Goal: Check status: Check status

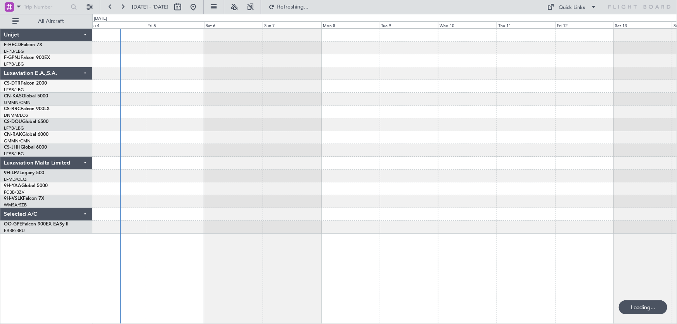
click at [219, 93] on div at bounding box center [384, 131] width 584 height 205
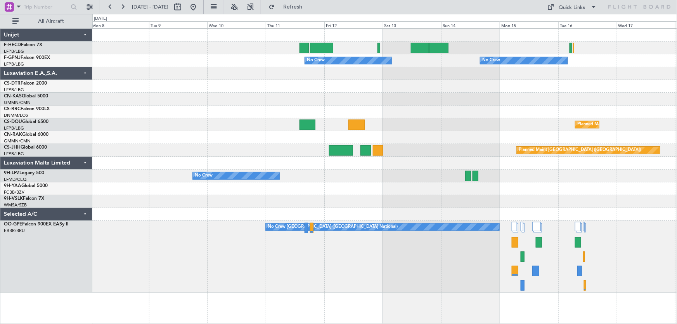
click at [434, 103] on div at bounding box center [384, 99] width 584 height 13
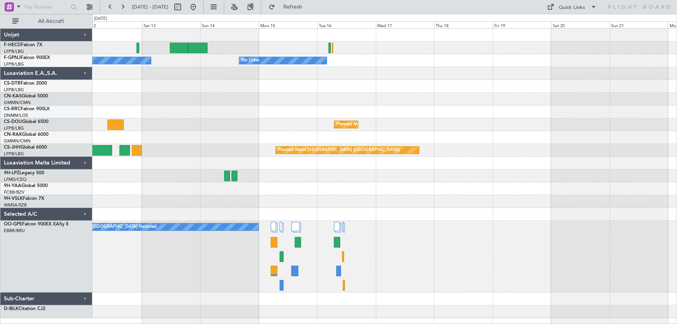
click at [362, 98] on div "Planned Maint [GEOGRAPHIC_DATA] ([GEOGRAPHIC_DATA]) No Crew No Crew No Crew Pla…" at bounding box center [384, 173] width 584 height 289
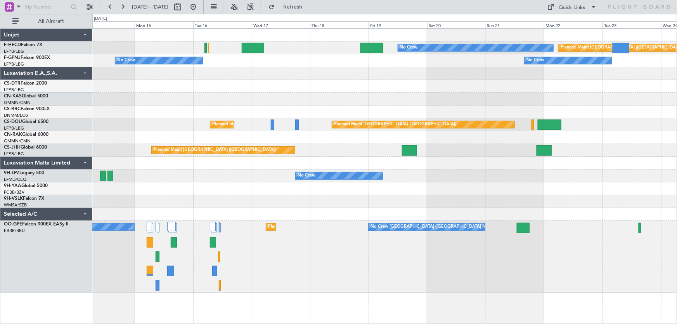
click at [483, 82] on div "No Crew Planned Maint [GEOGRAPHIC_DATA] ([GEOGRAPHIC_DATA]) No Crew No Crew No …" at bounding box center [384, 161] width 584 height 264
click at [199, 3] on button at bounding box center [193, 7] width 12 height 12
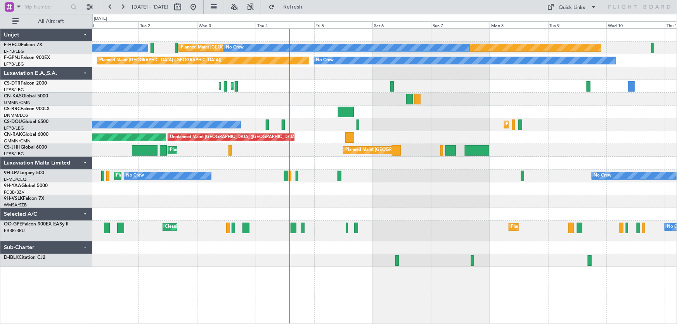
click at [180, 78] on div "Planned Maint [GEOGRAPHIC_DATA] ([GEOGRAPHIC_DATA]) No Crew No Crew No Crew No …" at bounding box center [384, 148] width 584 height 238
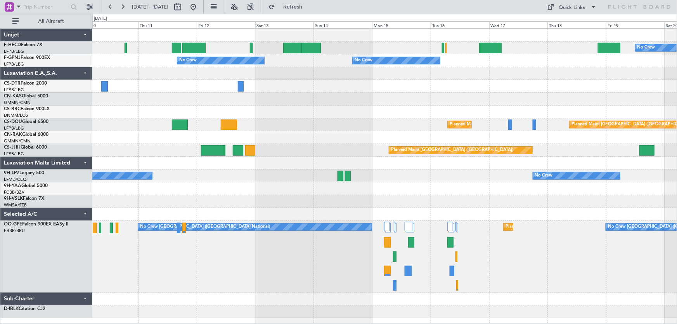
click at [235, 106] on div "No Crew Planned Maint [GEOGRAPHIC_DATA] ([GEOGRAPHIC_DATA]) Planned Maint [GEOG…" at bounding box center [384, 173] width 584 height 289
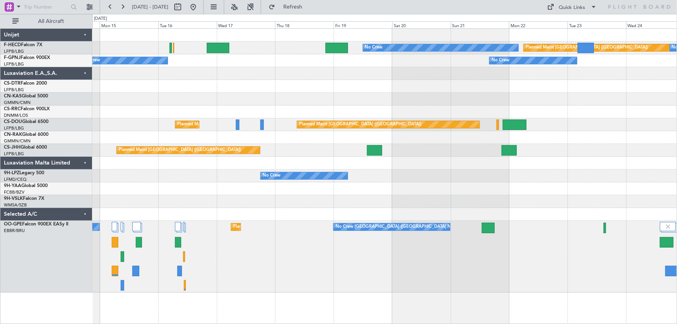
click at [194, 101] on div "No Crew Planned Maint [GEOGRAPHIC_DATA] ([GEOGRAPHIC_DATA]) No Crew No Crew No …" at bounding box center [384, 161] width 584 height 264
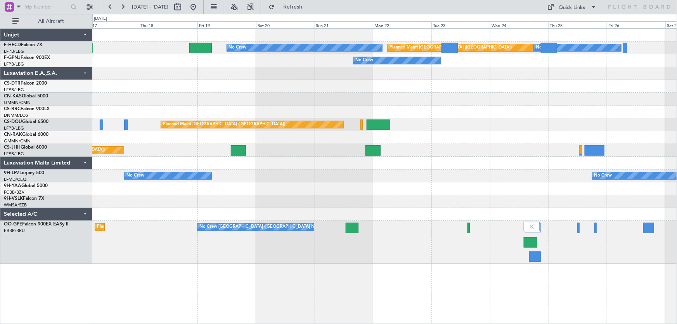
click at [303, 83] on div "No Crew Planned Maint [GEOGRAPHIC_DATA] ([GEOGRAPHIC_DATA]) No Crew No Crew No …" at bounding box center [384, 146] width 584 height 235
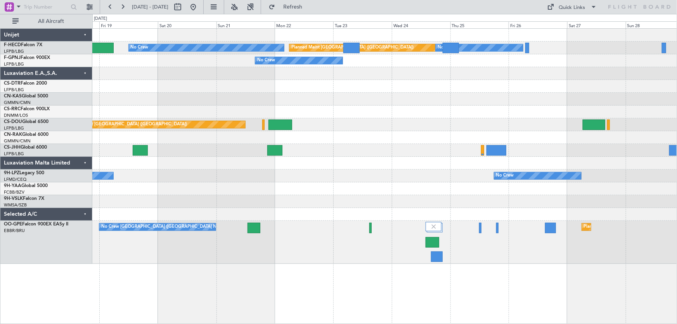
click at [442, 123] on div "No Crew Planned Maint [GEOGRAPHIC_DATA] ([GEOGRAPHIC_DATA]) No Crew No Crew Pla…" at bounding box center [384, 146] width 584 height 235
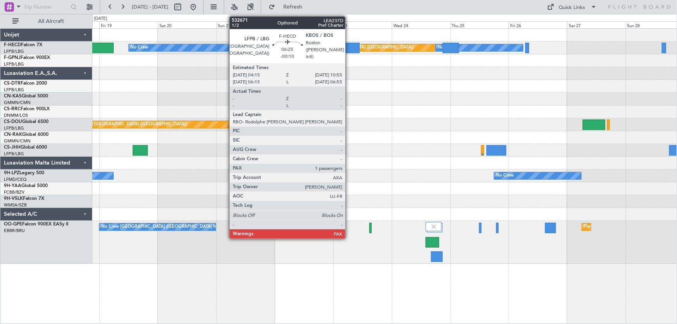
click at [349, 46] on div at bounding box center [351, 48] width 16 height 10
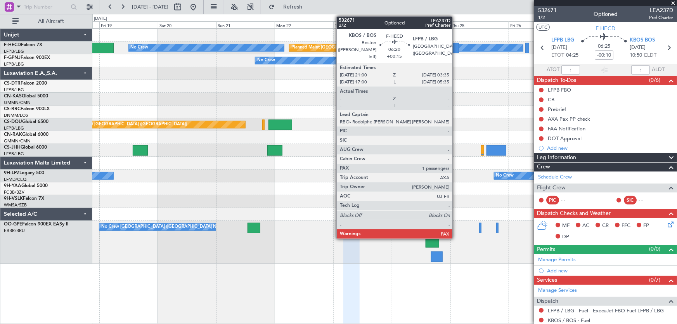
click at [456, 47] on div at bounding box center [450, 48] width 16 height 10
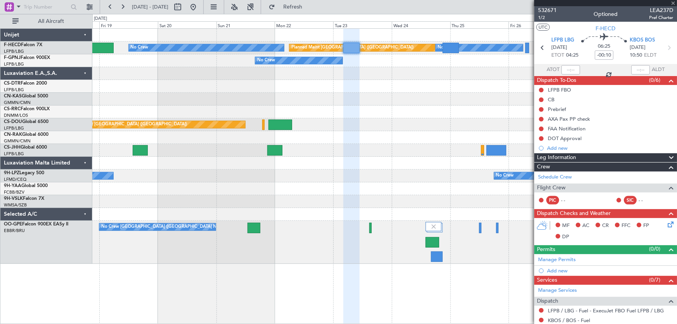
type input "+00:15"
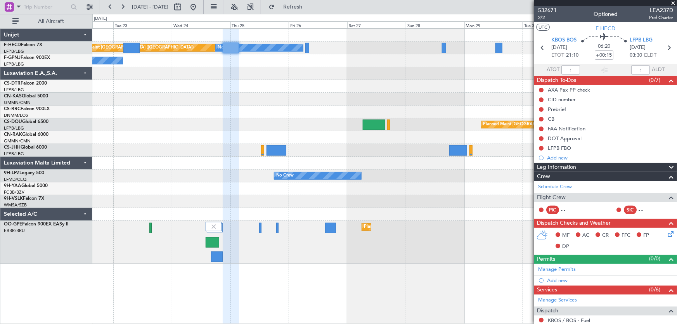
click at [221, 88] on div at bounding box center [384, 86] width 584 height 13
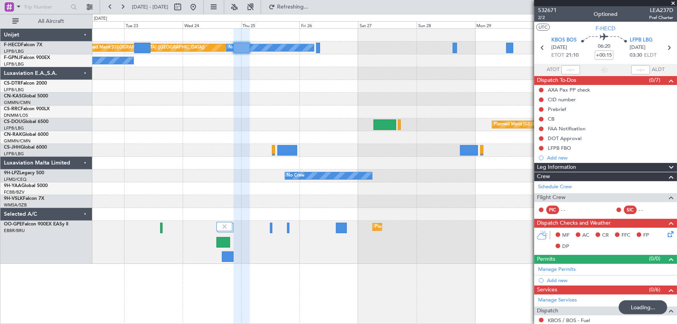
click at [397, 82] on div "Planned Maint [GEOGRAPHIC_DATA] ([GEOGRAPHIC_DATA]) No Crew No Crew No Crew No …" at bounding box center [384, 146] width 584 height 235
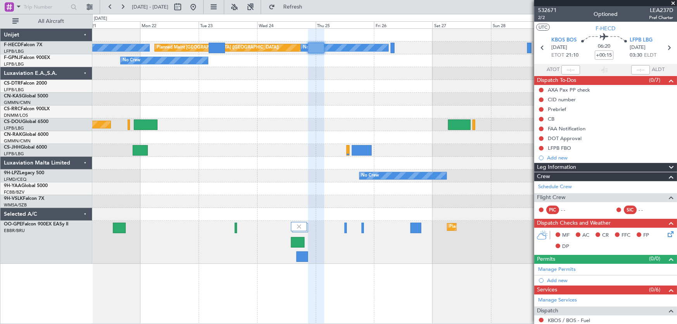
click at [135, 102] on div "No Crew Planned Maint [GEOGRAPHIC_DATA] ([GEOGRAPHIC_DATA]) No Crew No Crew No …" at bounding box center [384, 146] width 584 height 235
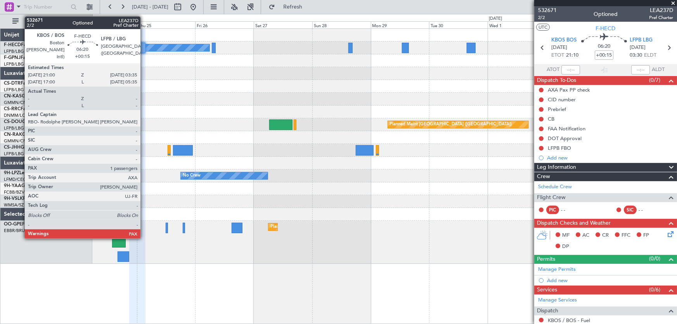
click at [144, 49] on div at bounding box center [137, 48] width 16 height 10
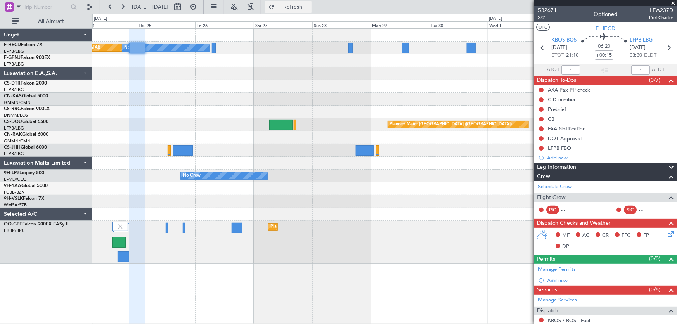
click at [304, 3] on button "Refresh" at bounding box center [288, 7] width 47 height 12
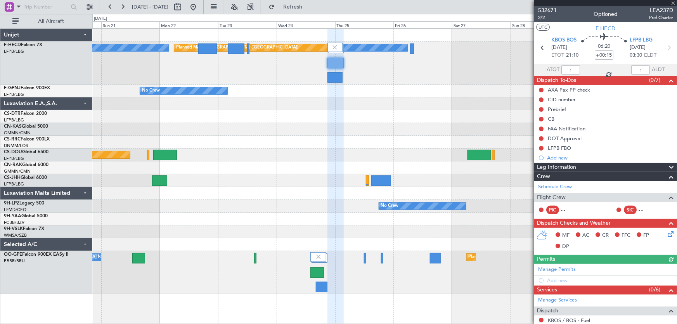
click at [294, 102] on div at bounding box center [384, 103] width 584 height 13
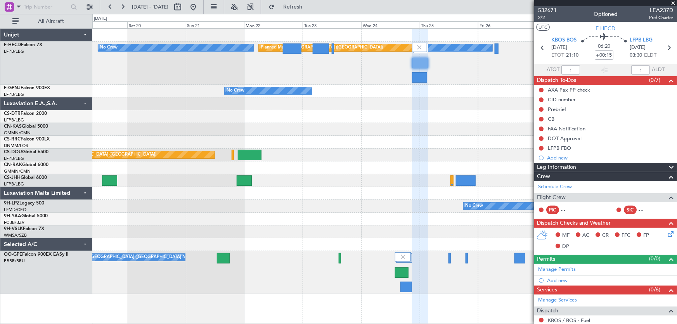
click at [351, 108] on div at bounding box center [384, 103] width 584 height 13
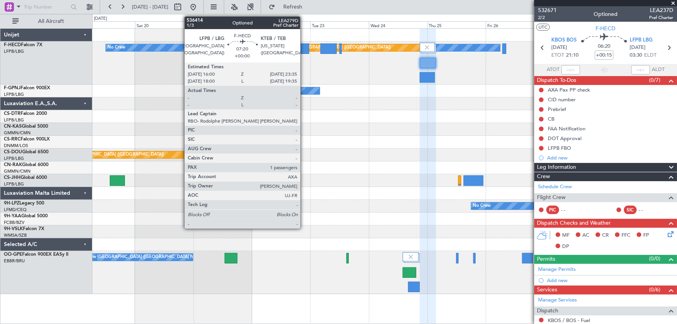
click at [304, 47] on div at bounding box center [299, 48] width 19 height 10
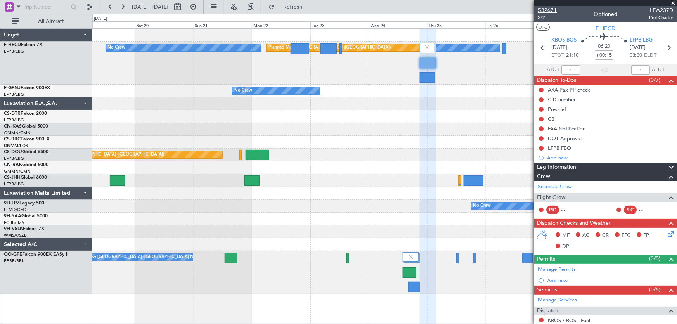
click at [555, 11] on span "532671" at bounding box center [547, 10] width 19 height 8
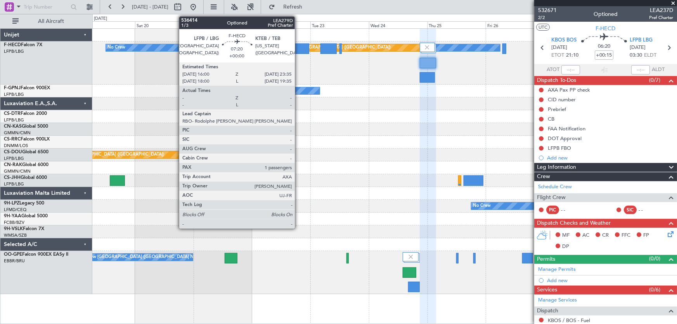
click at [298, 50] on div at bounding box center [299, 48] width 19 height 10
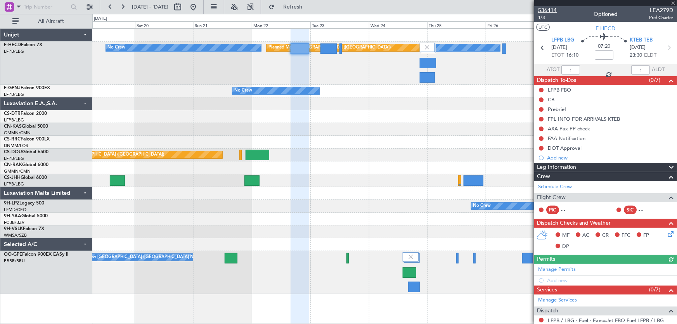
click at [551, 11] on span "536414" at bounding box center [547, 10] width 19 height 8
type input "+00:10"
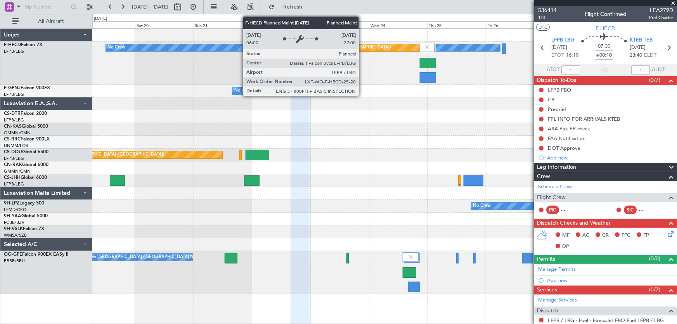
click at [362, 47] on div "Planned Maint [GEOGRAPHIC_DATA] ([GEOGRAPHIC_DATA])" at bounding box center [343, 47] width 155 height 7
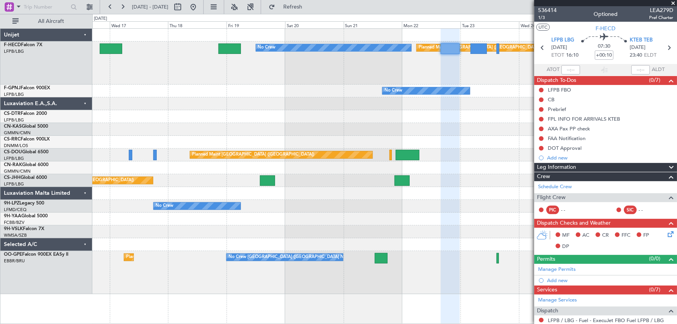
click at [304, 69] on div "No Crew No Crew Planned Maint [GEOGRAPHIC_DATA] ([GEOGRAPHIC_DATA])" at bounding box center [384, 62] width 584 height 43
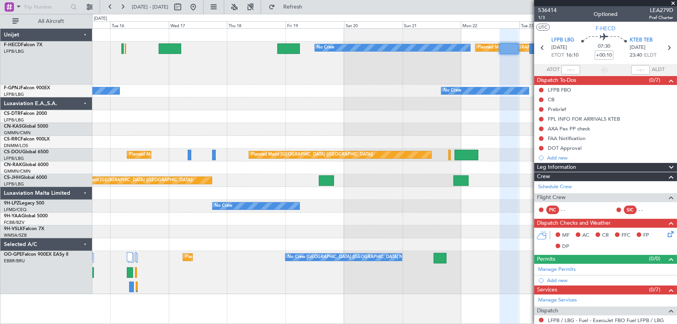
click at [322, 88] on div "No Crew No Crew Planned Maint [GEOGRAPHIC_DATA] ([GEOGRAPHIC_DATA]) No Crew No …" at bounding box center [384, 161] width 584 height 265
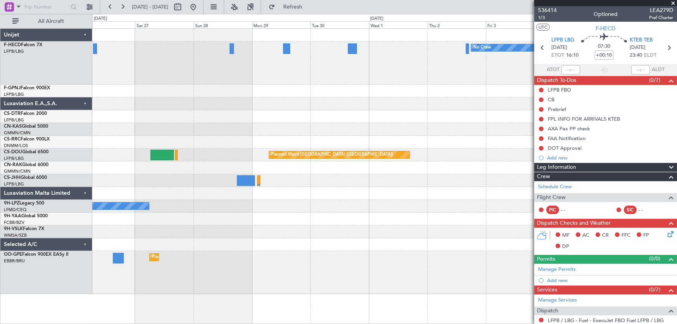
click at [214, 141] on div "No Crew No Crew Planned Maint [GEOGRAPHIC_DATA] ([GEOGRAPHIC_DATA]) Planned Mai…" at bounding box center [384, 161] width 584 height 265
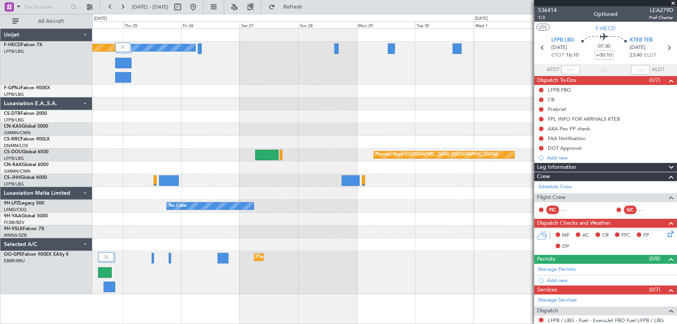
click at [312, 102] on div at bounding box center [384, 103] width 584 height 13
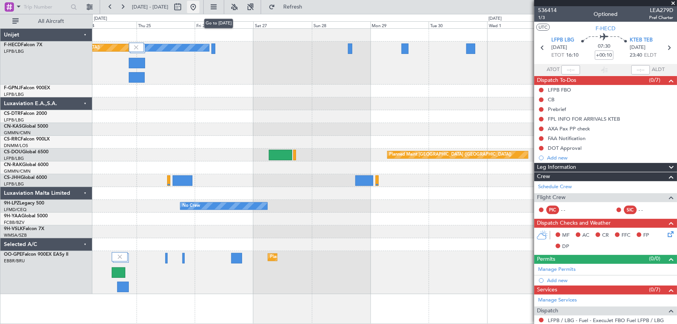
click at [199, 10] on button at bounding box center [193, 7] width 12 height 12
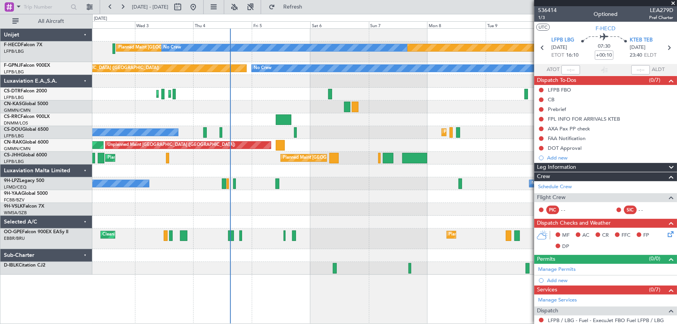
click at [230, 112] on div "Planned Maint [GEOGRAPHIC_DATA] ([GEOGRAPHIC_DATA]) No Crew No Crew No Crew No …" at bounding box center [384, 152] width 584 height 246
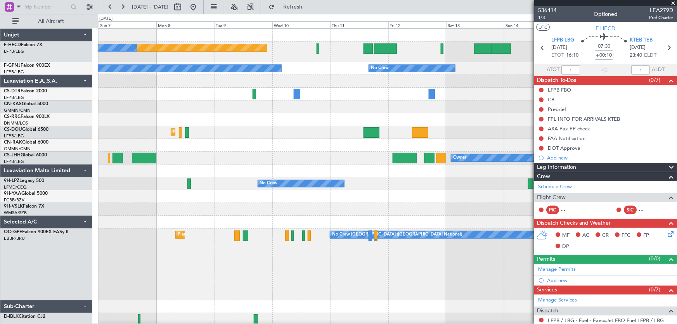
click at [270, 140] on div "Planned Maint [GEOGRAPHIC_DATA] ([GEOGRAPHIC_DATA]) No Crew No Crew No Crew No …" at bounding box center [387, 177] width 579 height 297
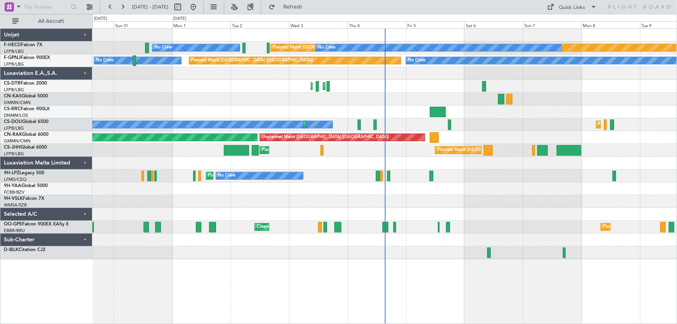
click at [255, 96] on div "Planned Maint [GEOGRAPHIC_DATA] ([GEOGRAPHIC_DATA]) No Crew No Crew No Crew No …" at bounding box center [384, 144] width 584 height 230
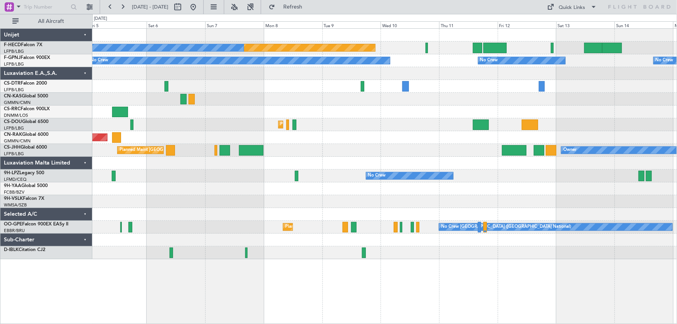
click at [271, 109] on div "Planned Maint [GEOGRAPHIC_DATA] ([GEOGRAPHIC_DATA]) No Crew No Crew No Crew No …" at bounding box center [384, 144] width 584 height 230
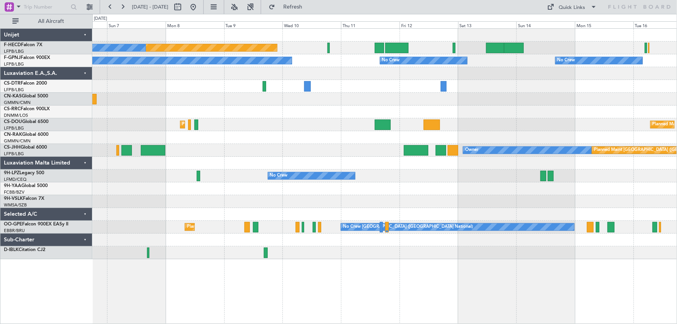
click at [227, 106] on div "Planned Maint Paris (Le Bourget) No Crew No Crew No Crew No Crew No Crew Planne…" at bounding box center [384, 144] width 584 height 230
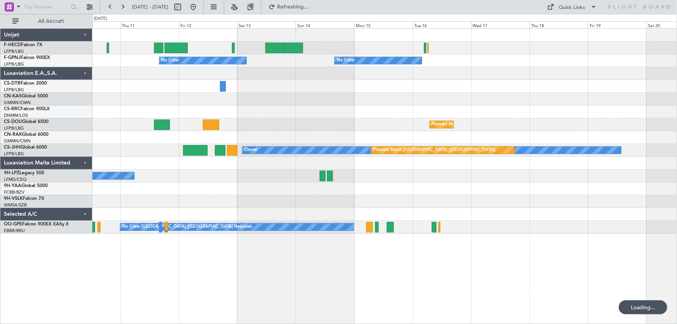
click at [200, 96] on div "Planned Maint Paris (Le Bourget) No Crew No Crew No Crew No Crew Planned Maint …" at bounding box center [384, 131] width 584 height 205
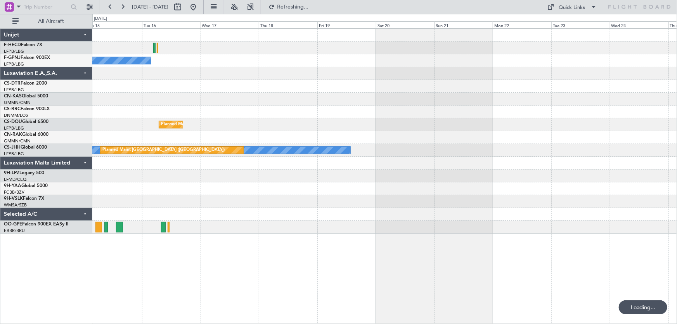
click at [314, 102] on div "No Crew No Crew Planned Maint Paris (Le Bourget) Owner Planned Maint Paris (Le …" at bounding box center [384, 131] width 584 height 205
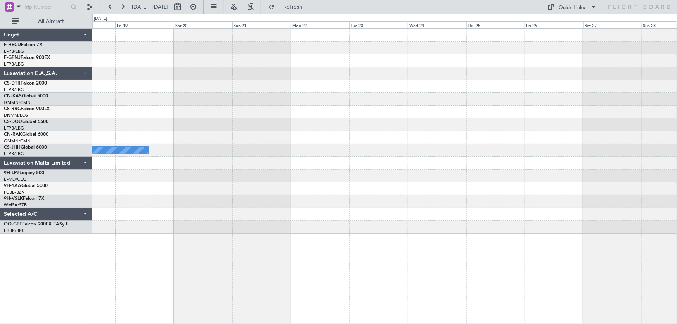
click at [323, 101] on div "No Crew Planned Maint Paris (Le Bourget) Owner Planned Maint Paris (Le Bourget)" at bounding box center [384, 131] width 584 height 205
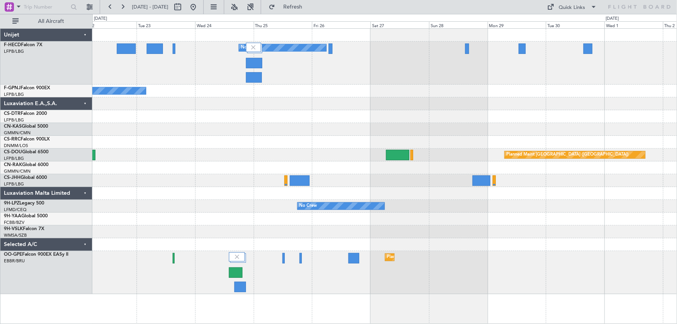
click at [471, 96] on div "No Crew No Crew No Crew No Crew Planned Maint Paris (Le Bourget) Planned Maint …" at bounding box center [384, 161] width 584 height 265
click at [199, 8] on button at bounding box center [193, 7] width 12 height 12
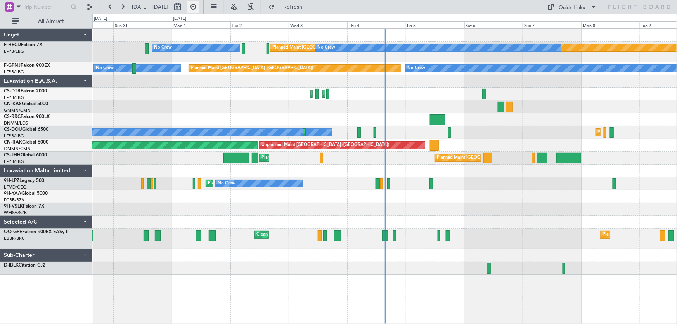
click at [199, 4] on button at bounding box center [193, 7] width 12 height 12
